Goal: Task Accomplishment & Management: Manage account settings

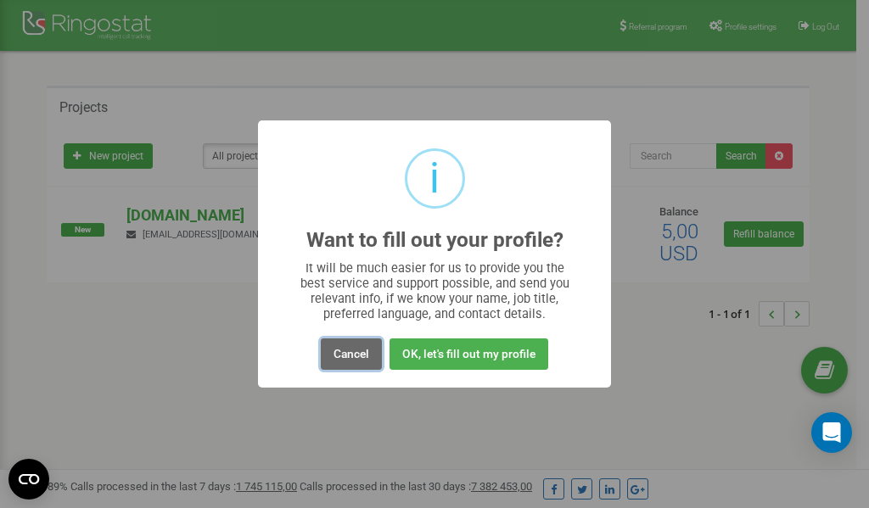
click at [353, 352] on button "Cancel" at bounding box center [351, 353] width 61 height 31
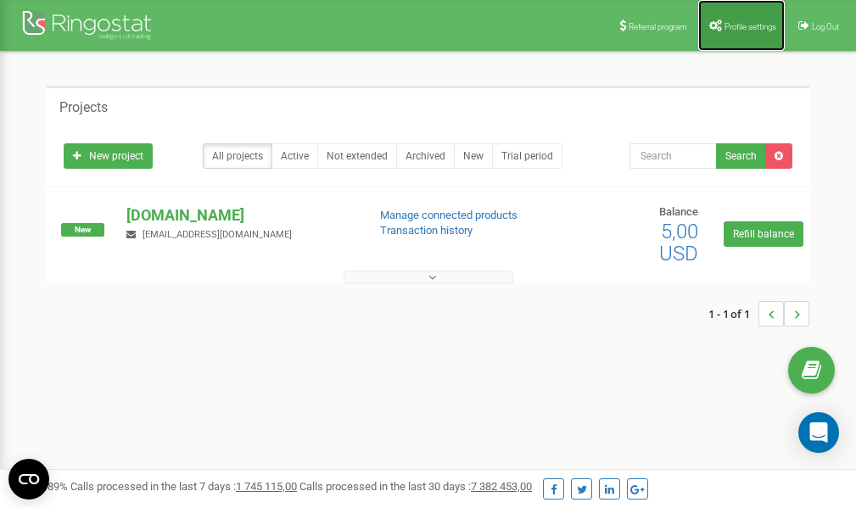
click at [740, 22] on span "Profile settings" at bounding box center [750, 26] width 52 height 9
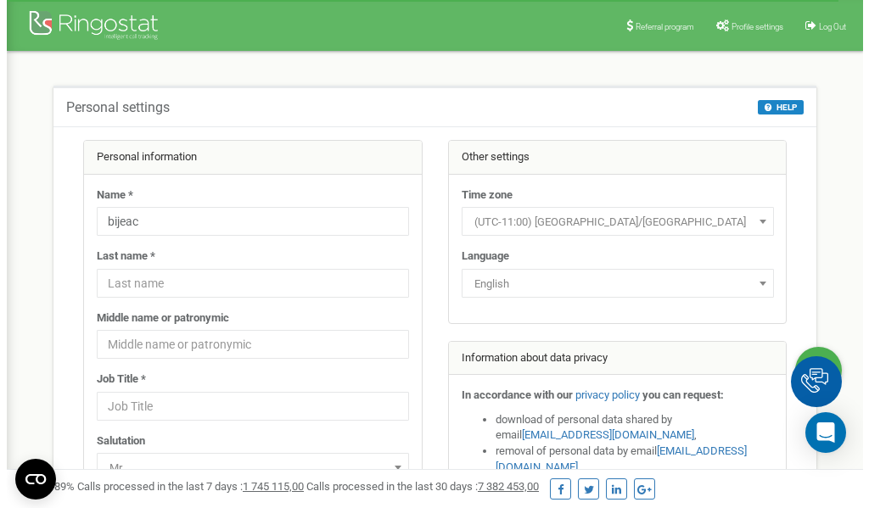
scroll to position [85, 0]
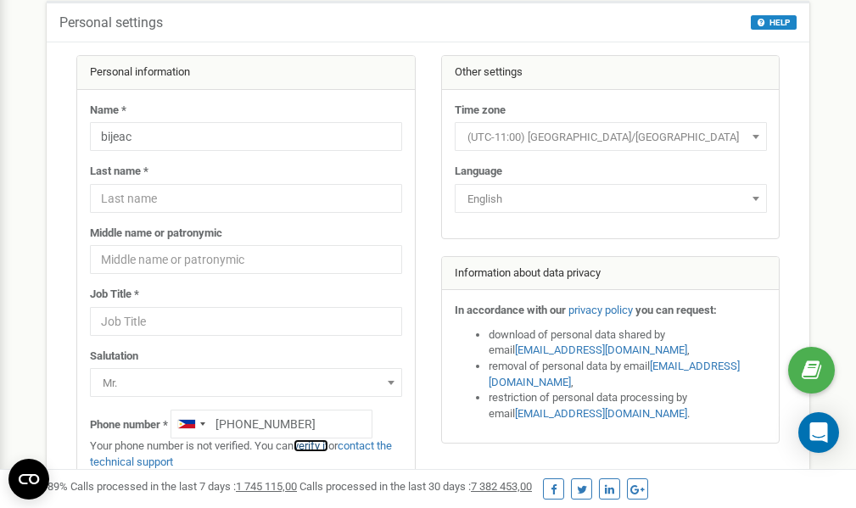
click at [316, 446] on link "verify it" at bounding box center [310, 445] width 35 height 13
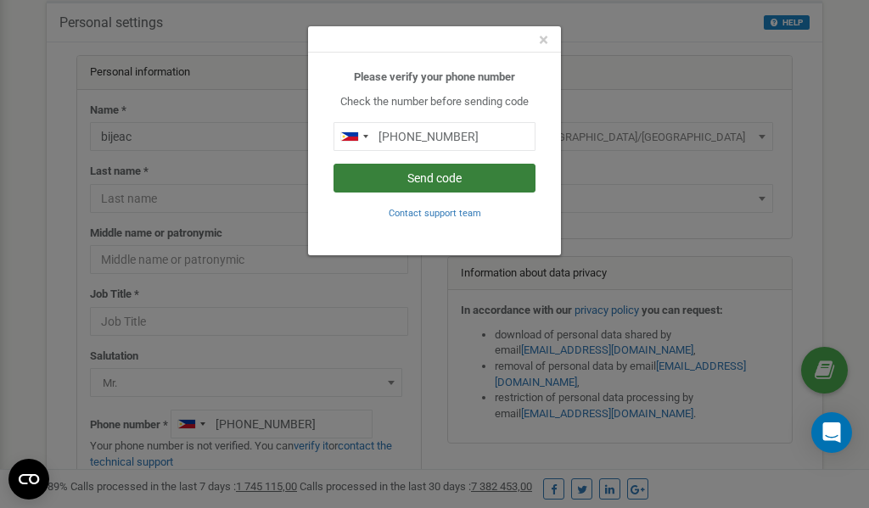
click at [439, 176] on button "Send code" at bounding box center [434, 178] width 202 height 29
